Goal: Find specific page/section: Find specific page/section

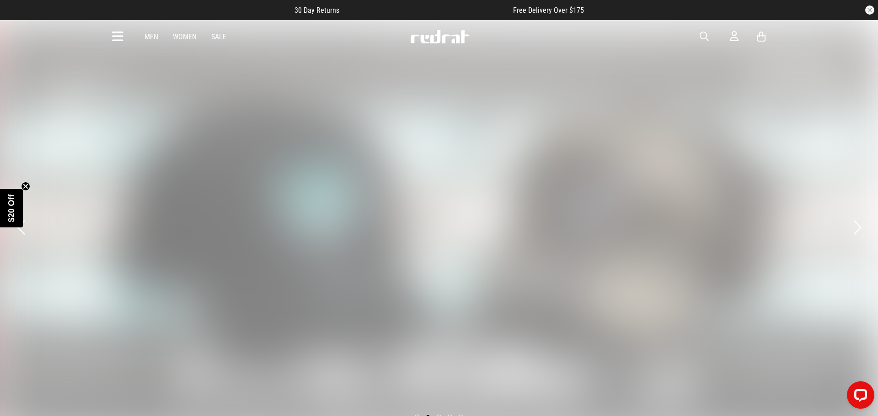
click at [122, 32] on icon at bounding box center [117, 36] width 11 height 15
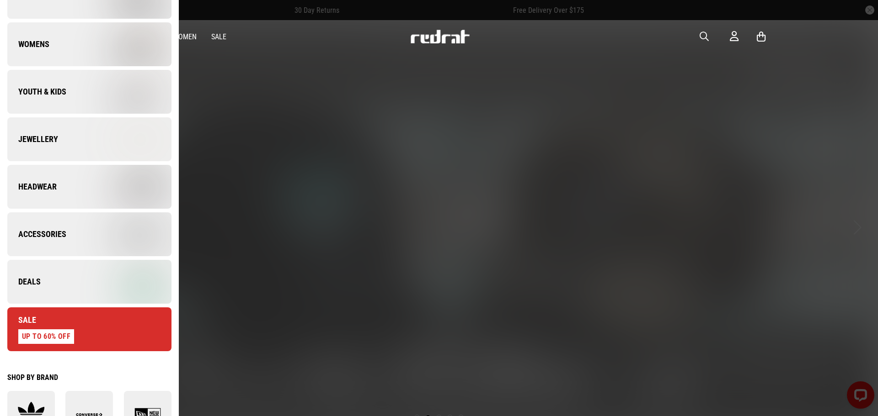
scroll to position [172, 0]
click at [116, 249] on img at bounding box center [130, 234] width 82 height 46
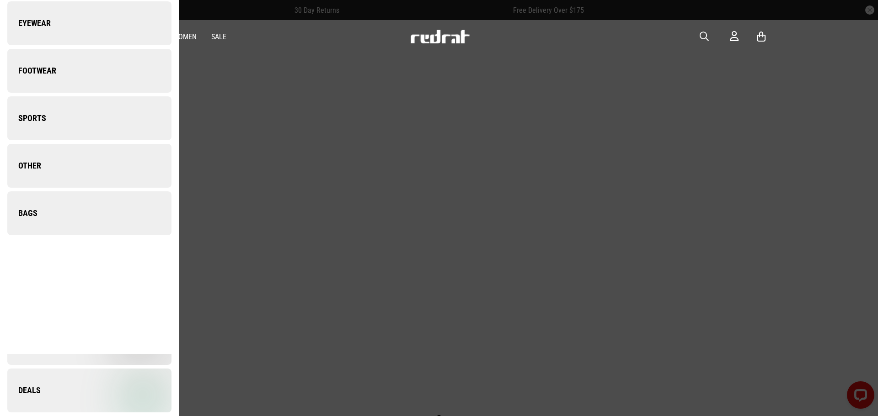
scroll to position [0, 0]
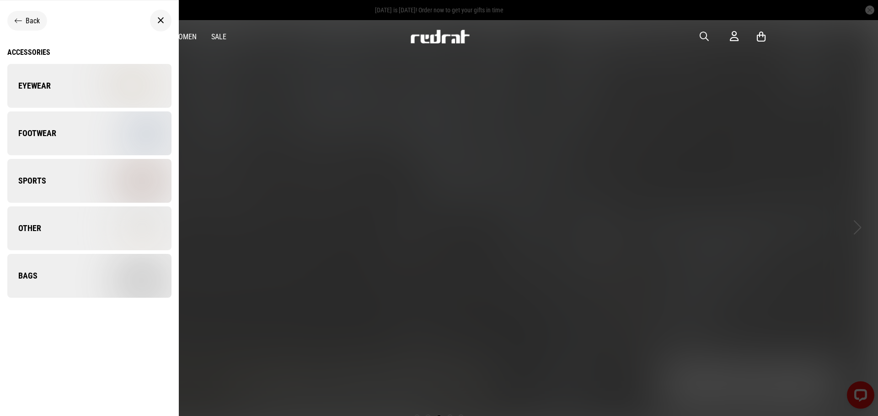
click at [101, 278] on img at bounding box center [130, 276] width 82 height 46
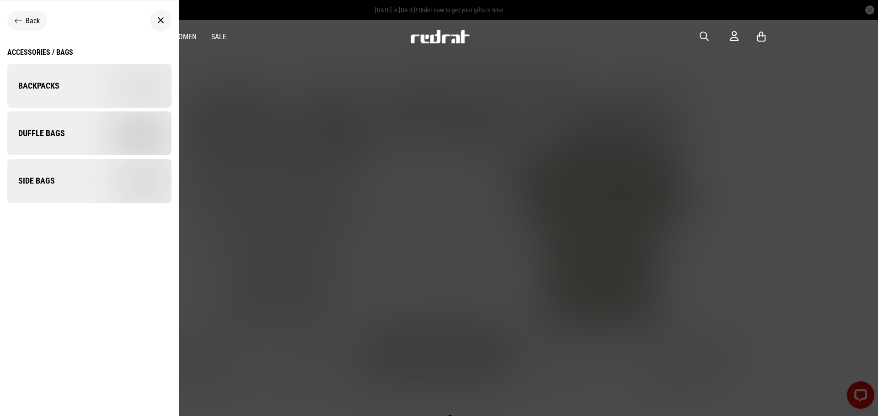
click at [74, 91] on link "Backpacks" at bounding box center [89, 86] width 164 height 44
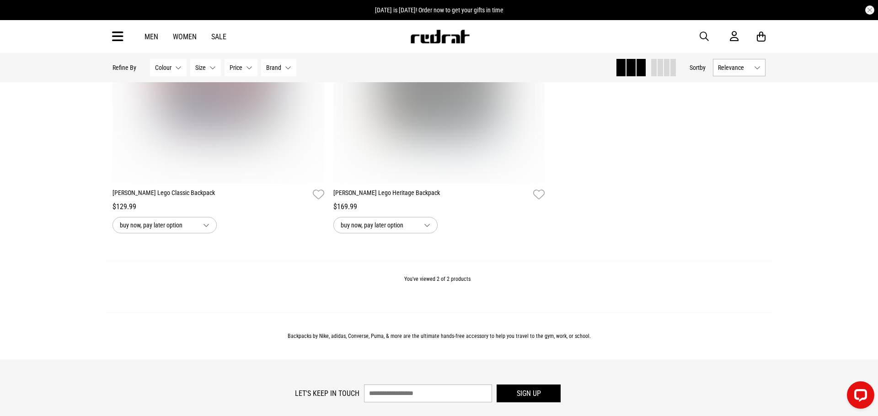
scroll to position [298, 0]
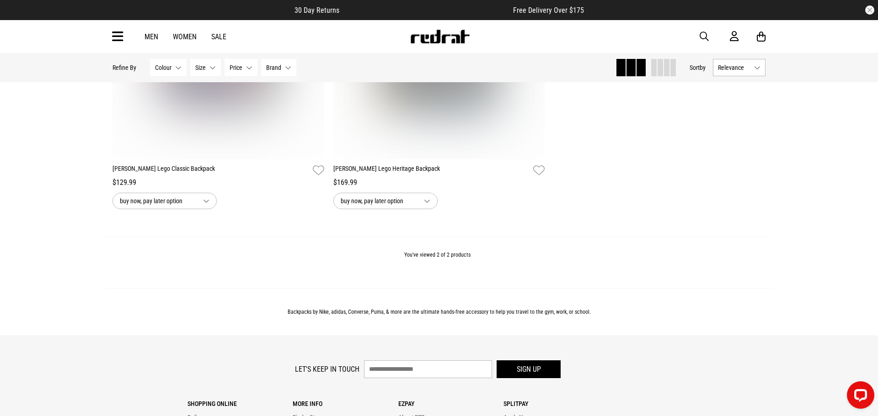
click at [120, 41] on icon at bounding box center [117, 36] width 11 height 15
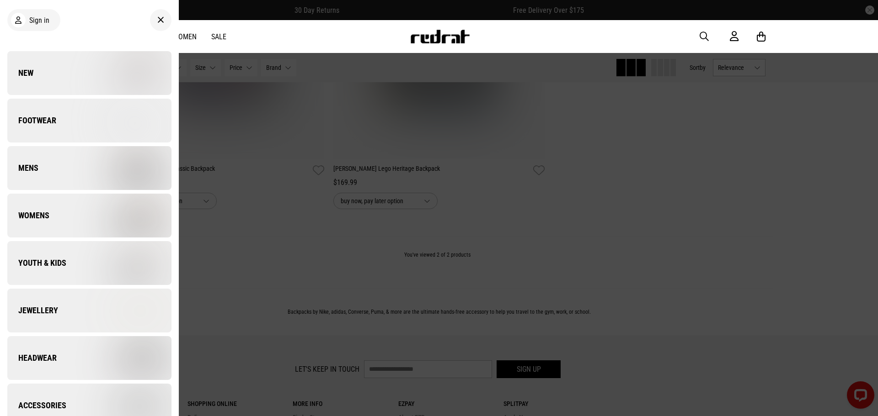
click at [76, 409] on link "Accessories" at bounding box center [89, 406] width 164 height 44
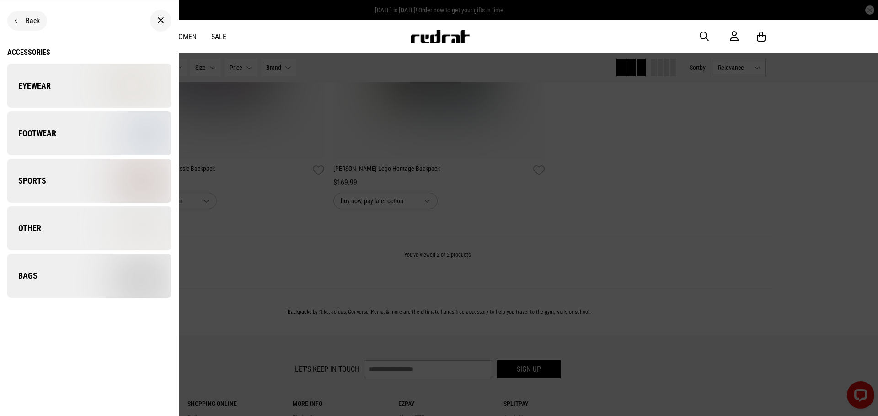
click at [72, 287] on link "Bags" at bounding box center [89, 276] width 164 height 44
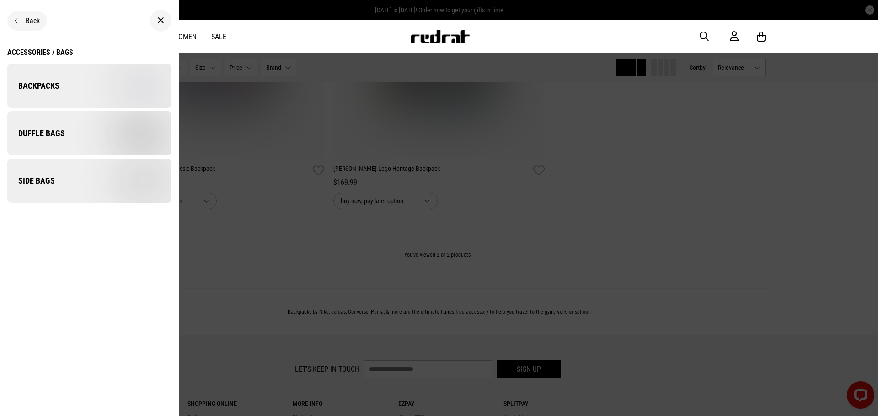
click at [61, 53] on div "Accessories / Bags" at bounding box center [40, 52] width 66 height 9
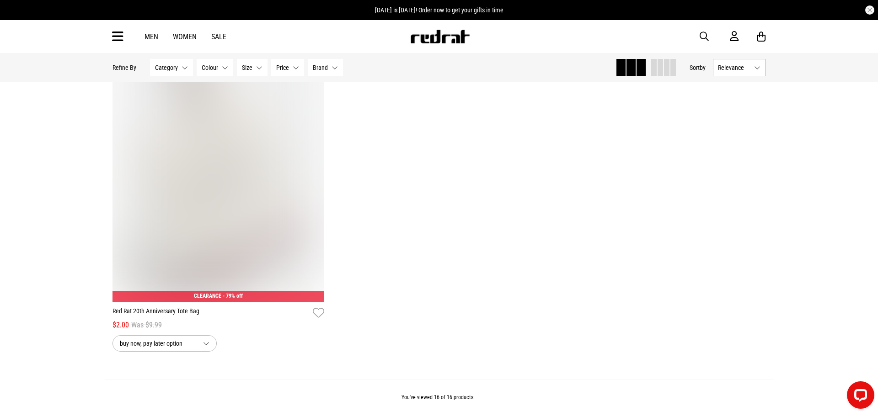
scroll to position [1992, 0]
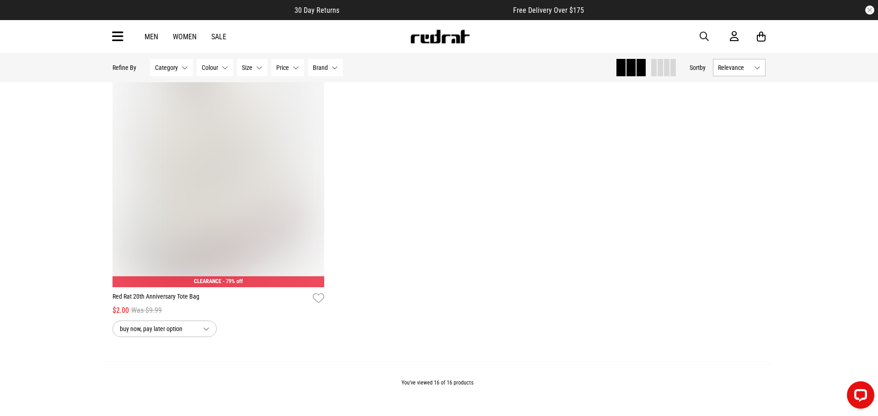
click at [215, 124] on img at bounding box center [218, 139] width 212 height 296
